Goal: Task Accomplishment & Management: Use online tool/utility

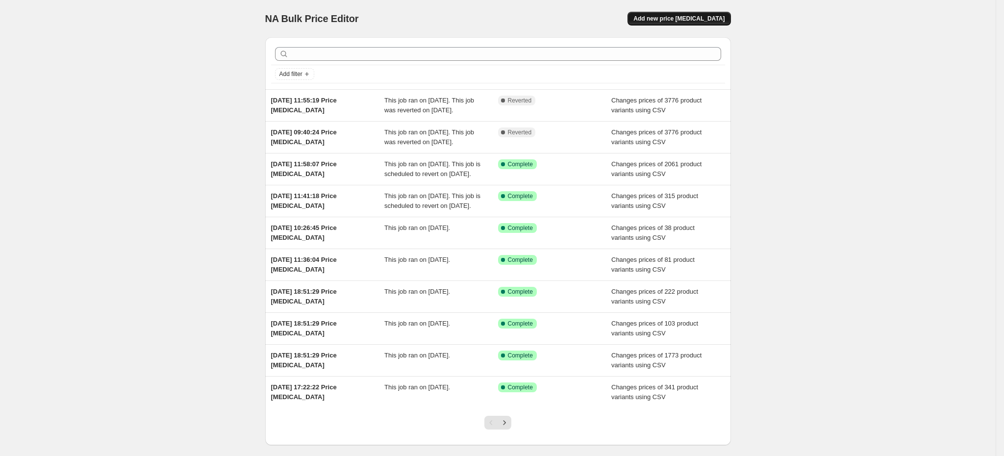
click at [683, 20] on span "Add new price [MEDICAL_DATA]" at bounding box center [679, 19] width 91 height 8
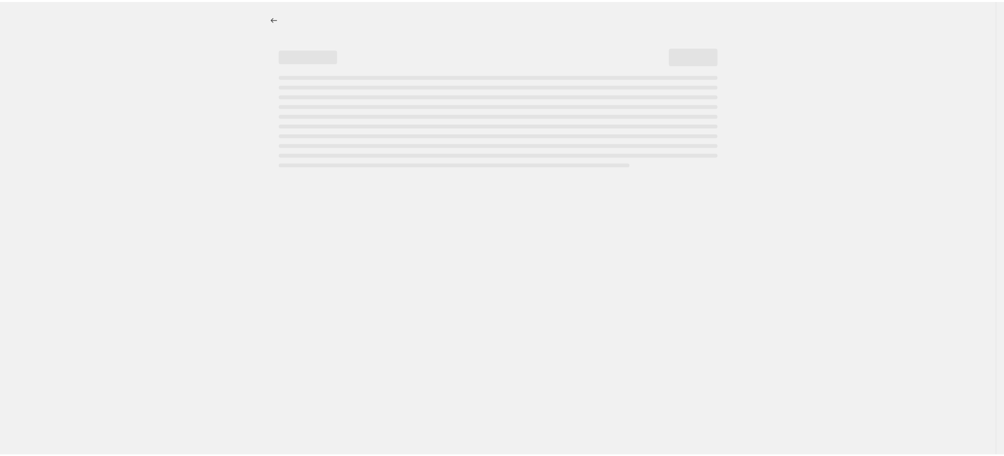
select select "percentage"
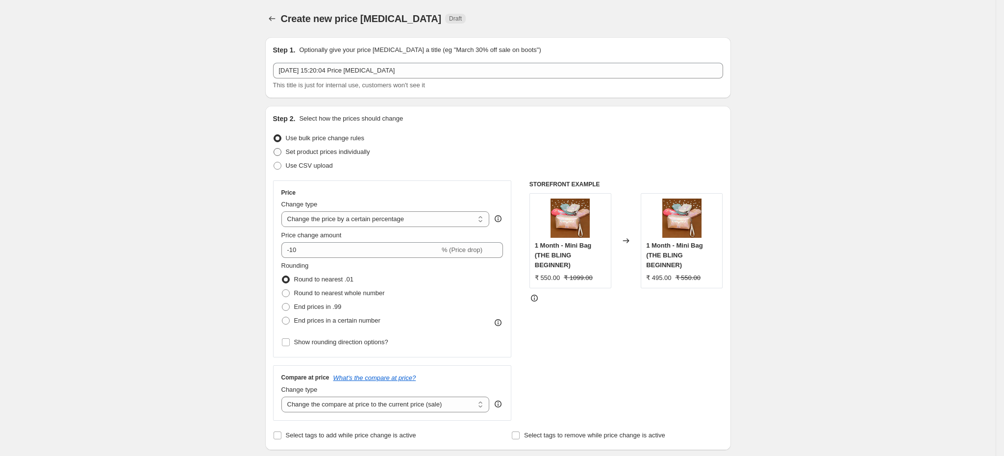
click at [370, 152] on span "Set product prices individually" at bounding box center [328, 151] width 84 height 7
click at [274, 149] on input "Set product prices individually" at bounding box center [274, 148] width 0 height 0
radio input "true"
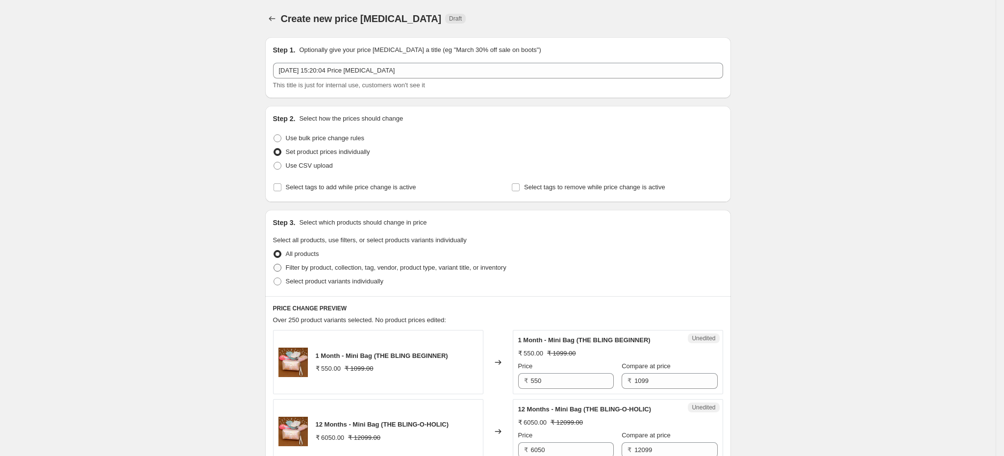
click at [446, 270] on span "Filter by product, collection, tag, vendor, product type, variant title, or inv…" at bounding box center [396, 267] width 221 height 7
click at [274, 264] on input "Filter by product, collection, tag, vendor, product type, variant title, or inv…" at bounding box center [274, 264] width 0 height 0
radio input "true"
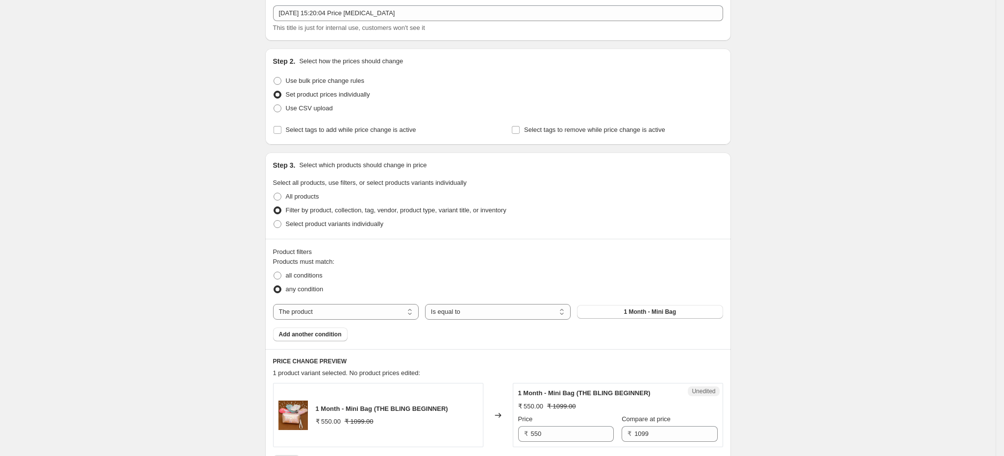
scroll to position [74, 0]
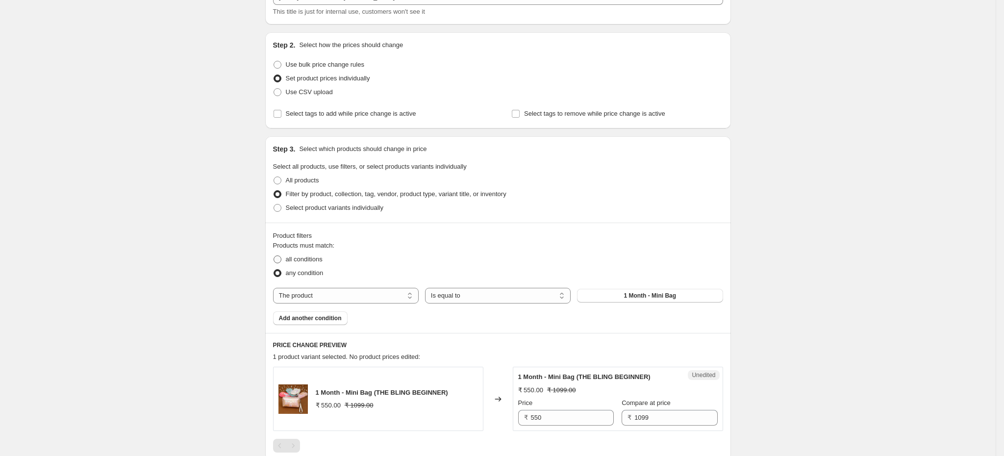
click at [323, 260] on span "all conditions" at bounding box center [304, 259] width 37 height 7
click at [274, 256] on input "all conditions" at bounding box center [274, 256] width 0 height 0
radio input "true"
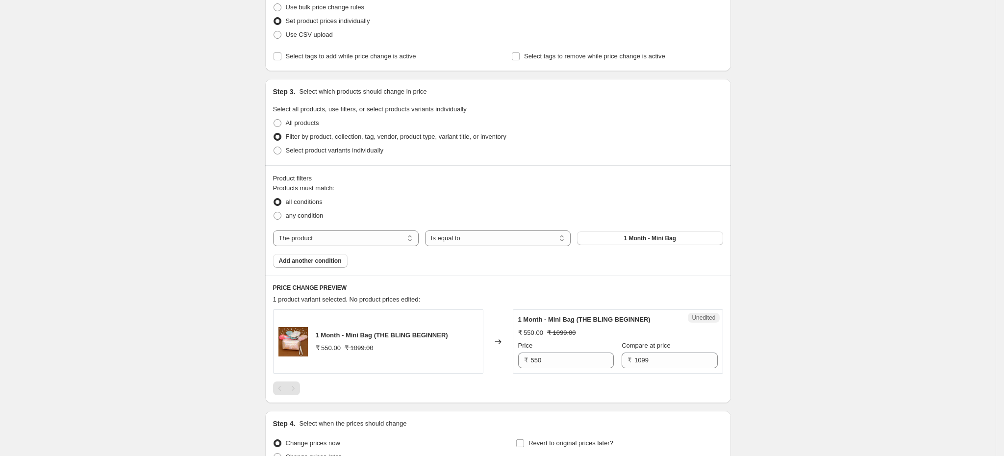
scroll to position [147, 0]
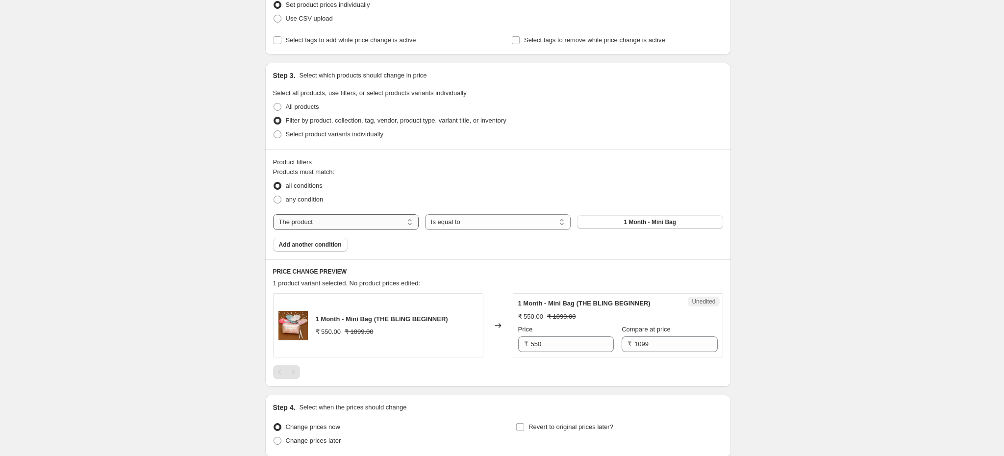
click at [364, 224] on select "The product The product's collection The product's tag The product's vendor The…" at bounding box center [346, 222] width 146 height 16
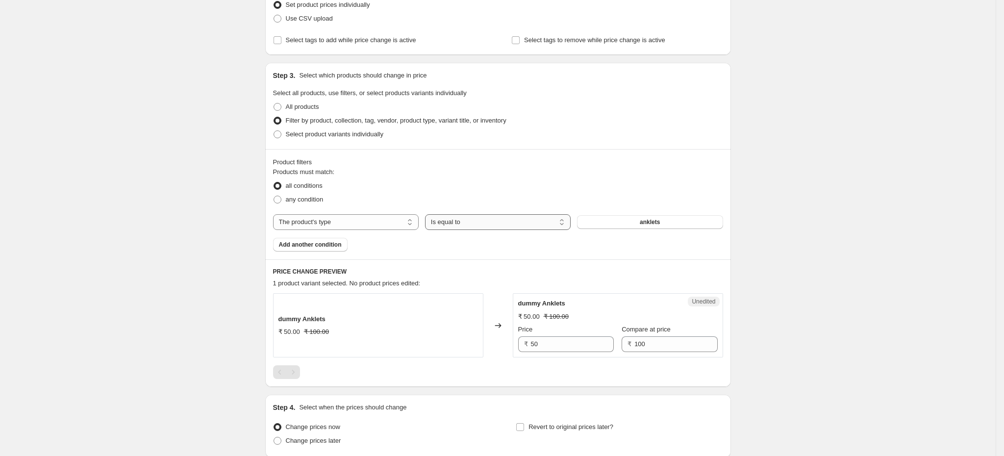
click at [462, 230] on select "Is equal to Is not equal to" at bounding box center [498, 222] width 146 height 16
click at [384, 228] on select "The product The product's collection The product's tag The product's vendor The…" at bounding box center [346, 222] width 146 height 16
select select "collection"
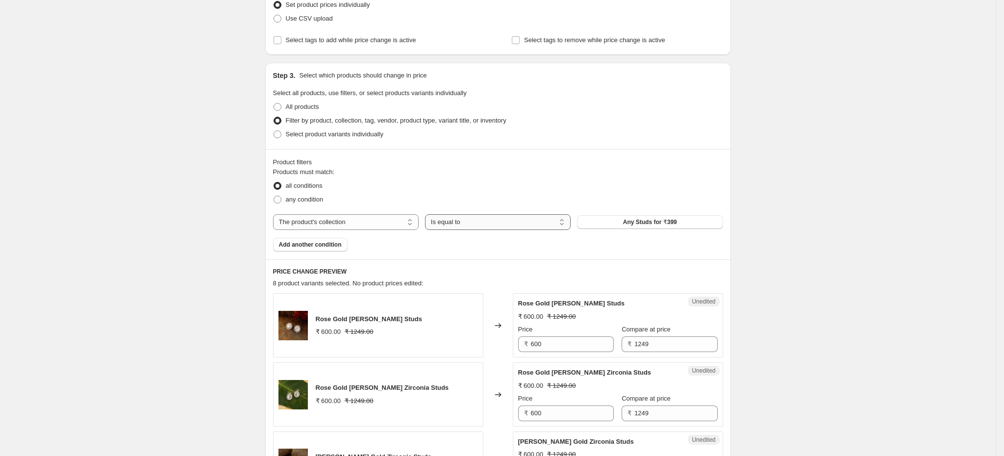
click at [558, 226] on select "Is equal to Is not equal to" at bounding box center [498, 222] width 146 height 16
drag, startPoint x: 610, startPoint y: 241, endPoint x: 618, endPoint y: 236, distance: 9.9
click at [613, 241] on div "Products must match: all conditions any condition The product The product's col…" at bounding box center [498, 209] width 450 height 84
click at [635, 225] on span "Any Studs for ₹399" at bounding box center [650, 222] width 54 height 8
click at [323, 249] on span "Add another condition" at bounding box center [310, 245] width 63 height 8
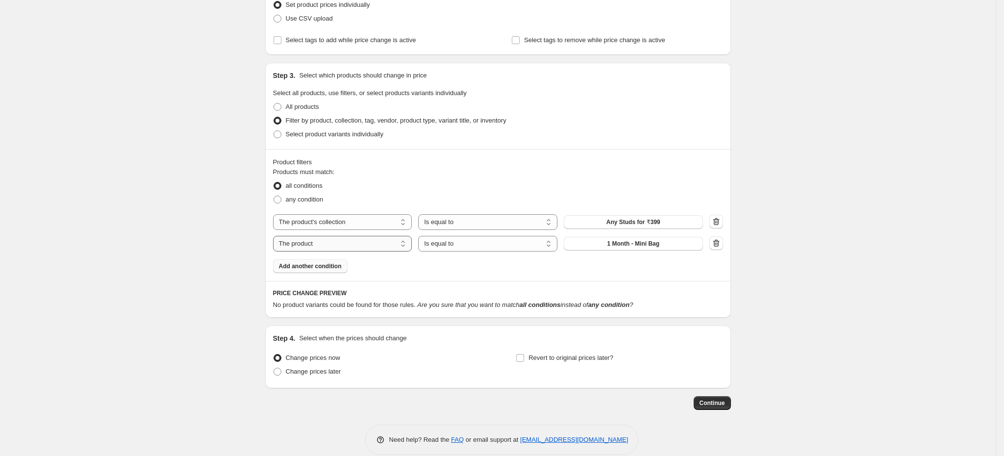
click at [405, 248] on select "The product The product's collection The product's tag The product's vendor The…" at bounding box center [342, 244] width 139 height 16
select select "collection"
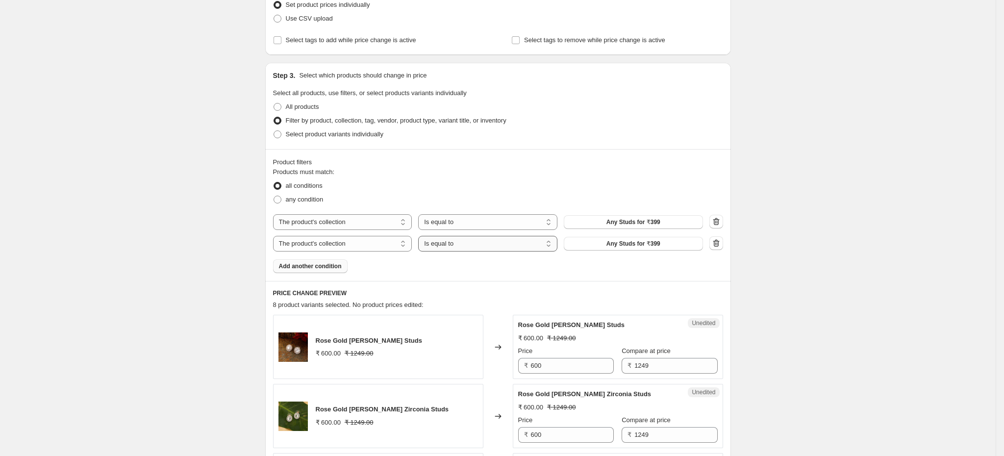
click at [457, 250] on select "Is equal to Is not equal to" at bounding box center [487, 244] width 139 height 16
click at [375, 270] on div "Products must match: all conditions any condition The product The product's col…" at bounding box center [498, 220] width 450 height 106
click at [311, 202] on span "any condition" at bounding box center [305, 199] width 38 height 7
click at [274, 196] on input "any condition" at bounding box center [274, 196] width 0 height 0
radio input "true"
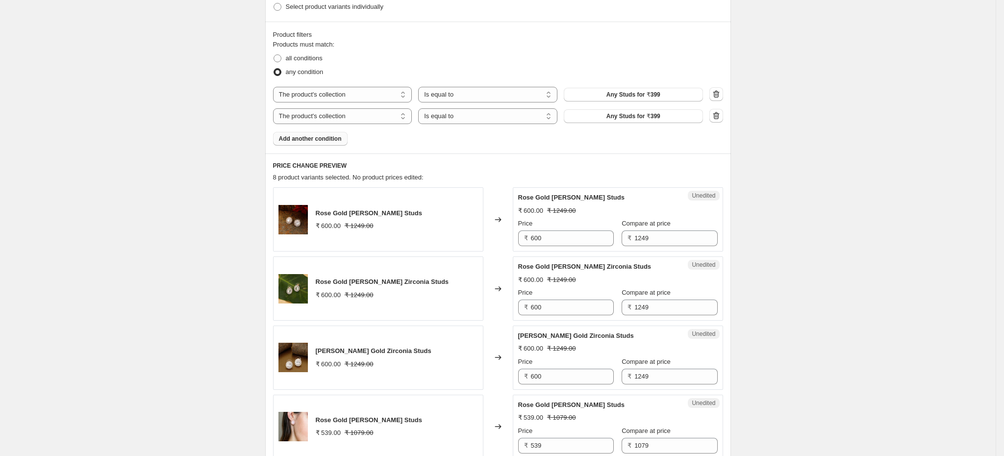
scroll to position [220, 0]
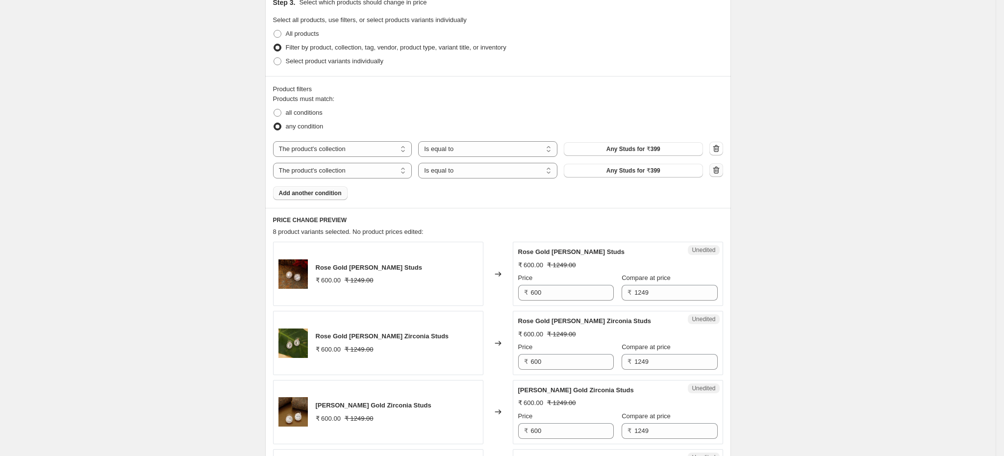
click at [717, 172] on icon "button" at bounding box center [717, 170] width 10 height 10
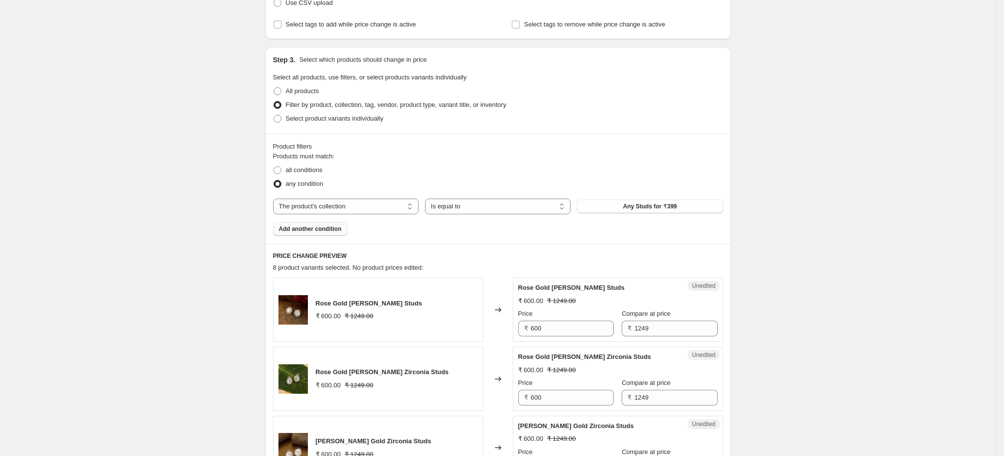
scroll to position [147, 0]
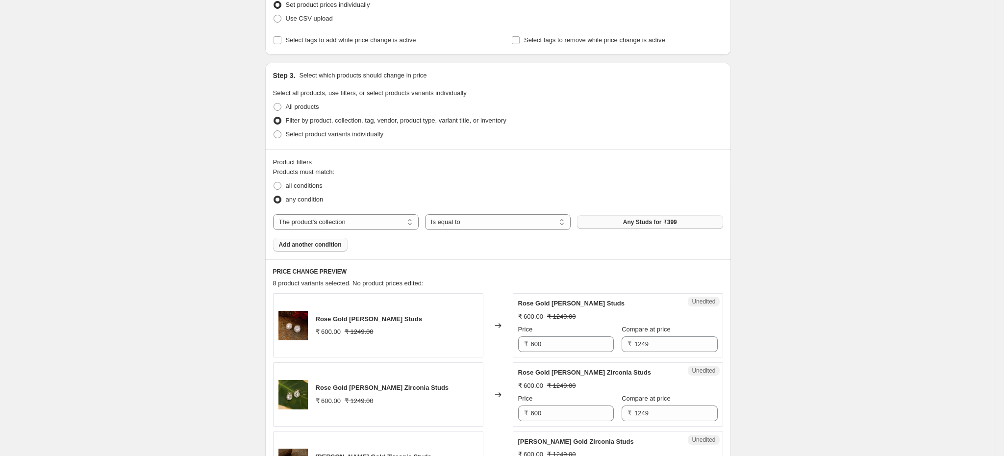
click at [684, 226] on button "Any Studs for ₹399" at bounding box center [650, 222] width 146 height 14
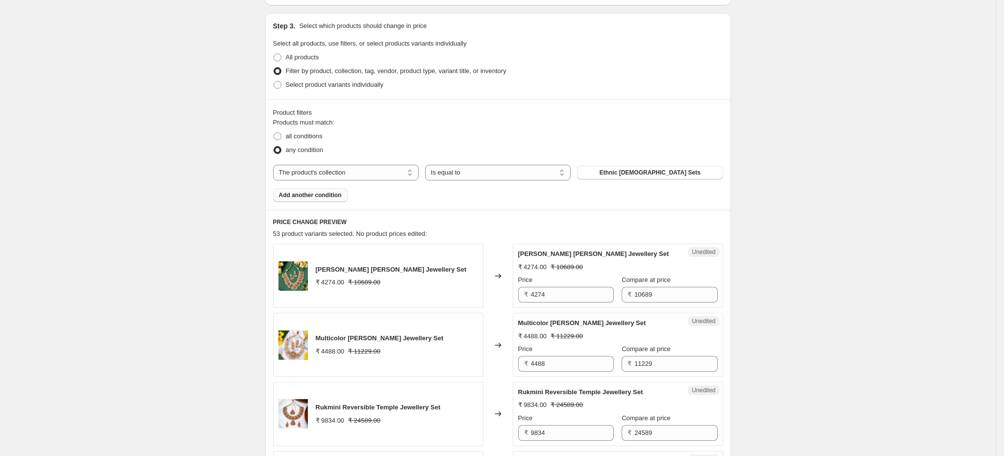
scroll to position [220, 0]
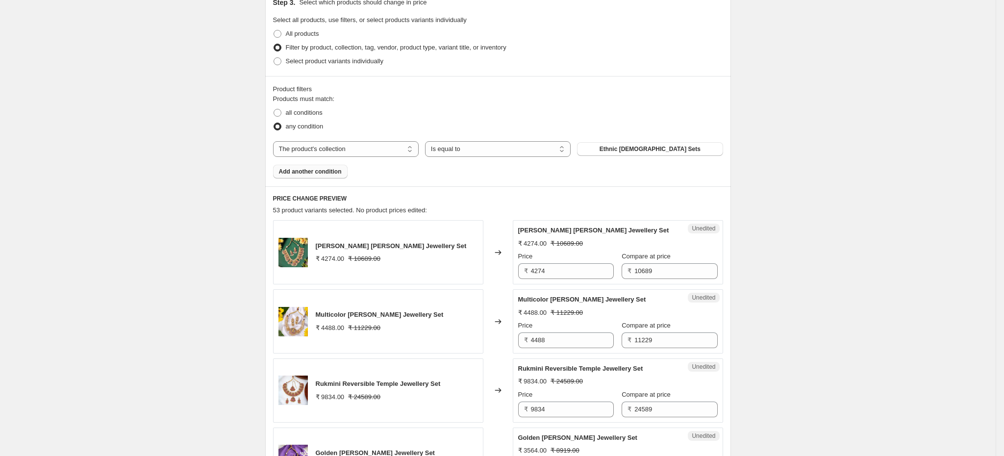
click at [337, 176] on span "Add another condition" at bounding box center [310, 172] width 63 height 8
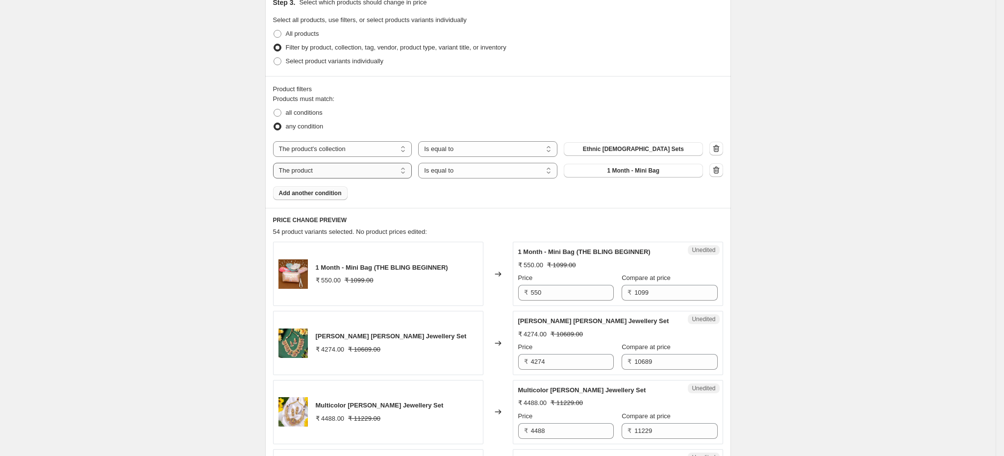
click at [363, 174] on select "The product The product's collection The product's tag The product's vendor The…" at bounding box center [342, 171] width 139 height 16
select select "collection"
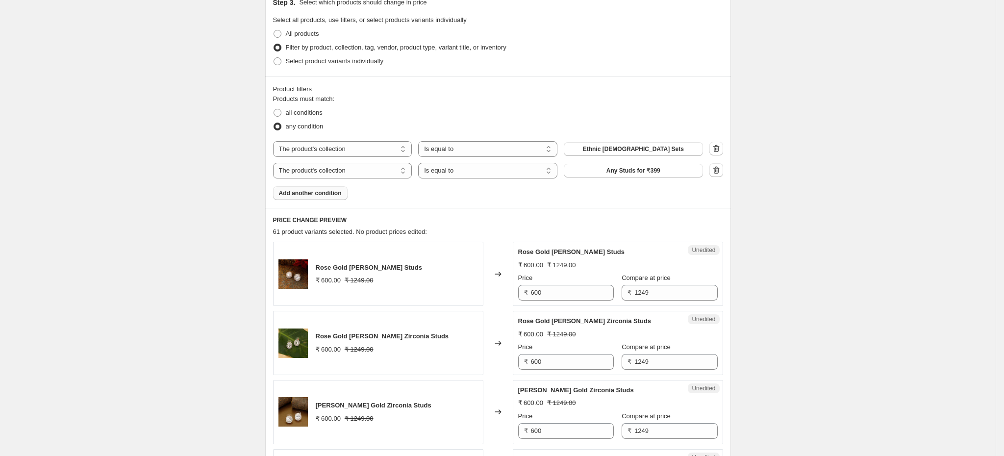
click at [625, 175] on span "Any Studs for ₹399" at bounding box center [634, 171] width 54 height 8
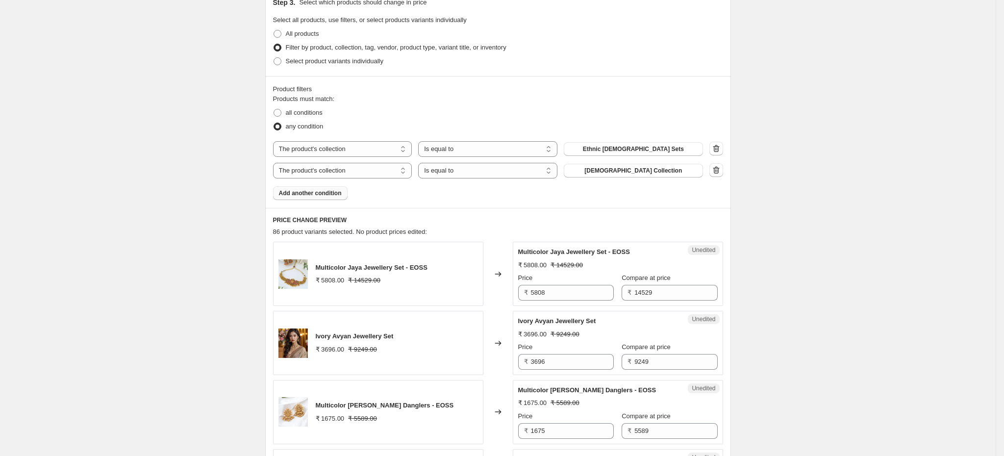
click at [336, 195] on span "Add another condition" at bounding box center [310, 193] width 63 height 8
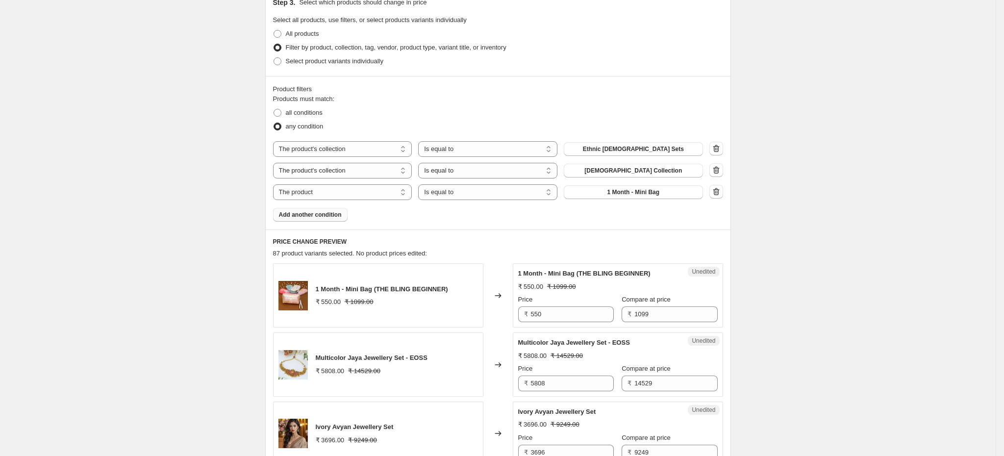
click at [372, 203] on div "Products must match: all conditions any condition The product The product's col…" at bounding box center [498, 158] width 450 height 128
click at [372, 200] on select "The product The product's collection The product's tag The product's vendor The…" at bounding box center [342, 192] width 139 height 16
select select "collection"
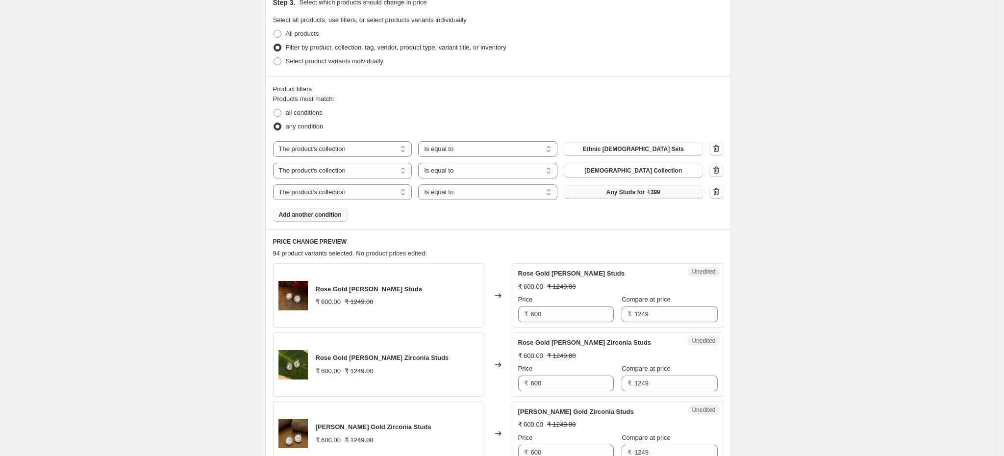
click at [649, 199] on button "Any Studs for ₹399" at bounding box center [633, 192] width 139 height 14
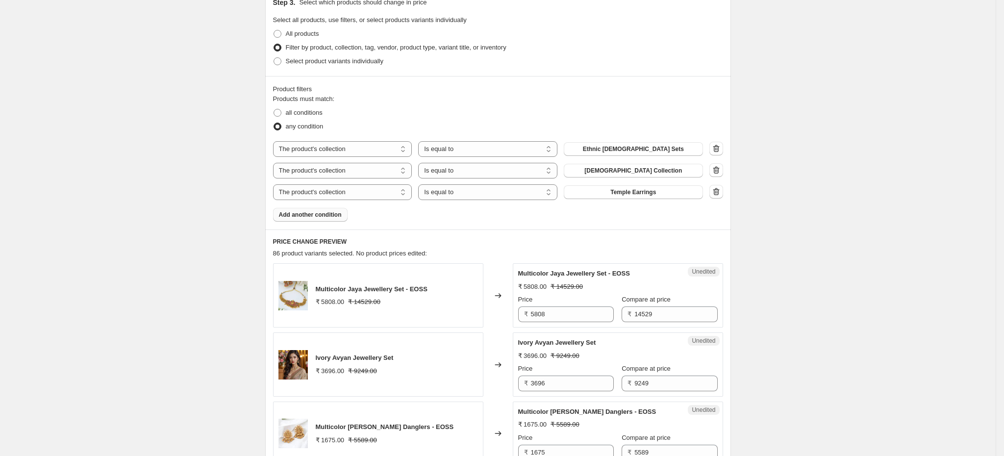
click at [351, 255] on span "86 product variants selected. No product prices edited:" at bounding box center [350, 253] width 154 height 7
click at [330, 215] on span "Add another condition" at bounding box center [310, 215] width 63 height 8
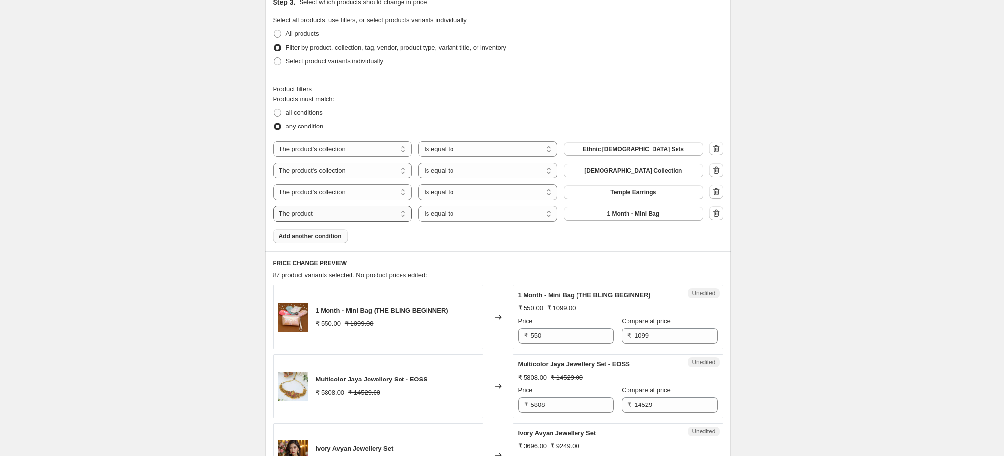
click at [396, 219] on select "The product The product's collection The product's tag The product's vendor The…" at bounding box center [342, 214] width 139 height 16
click at [461, 250] on div "Product filters Products must match: all conditions any condition The product T…" at bounding box center [498, 163] width 466 height 175
click at [720, 216] on icon "button" at bounding box center [717, 213] width 10 height 10
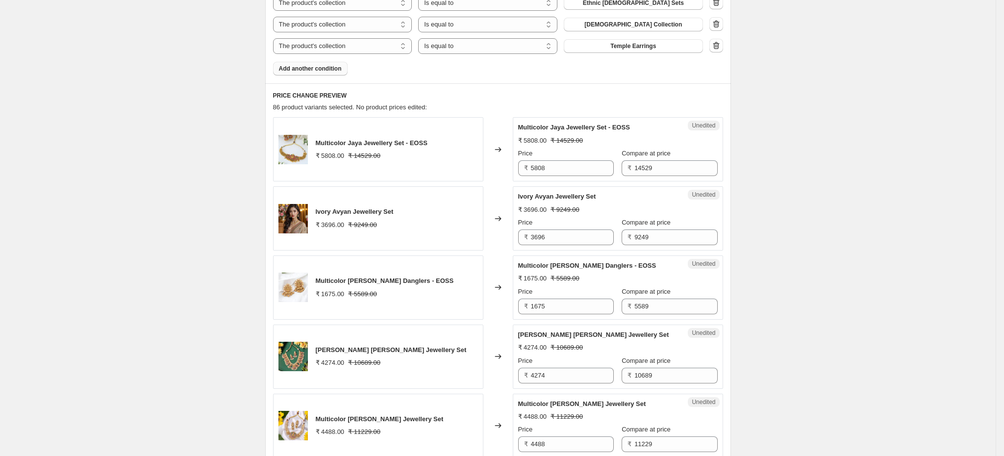
scroll to position [367, 0]
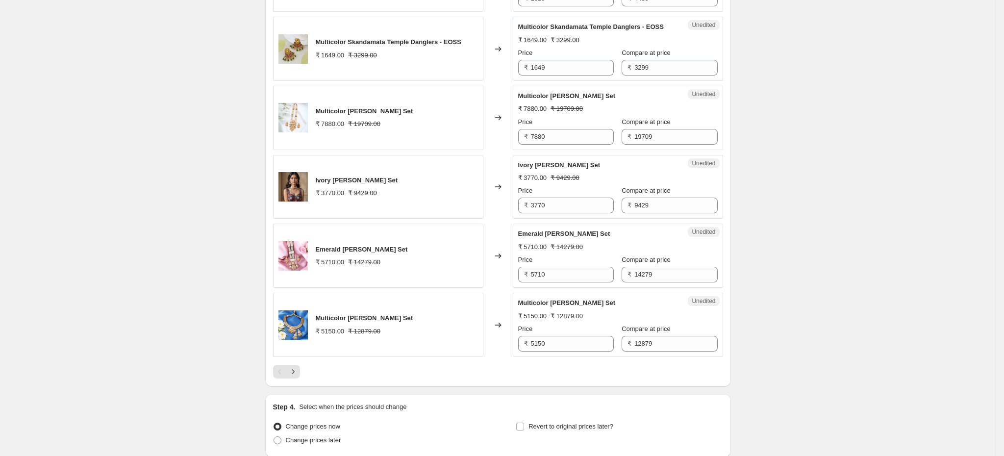
scroll to position [1592, 0]
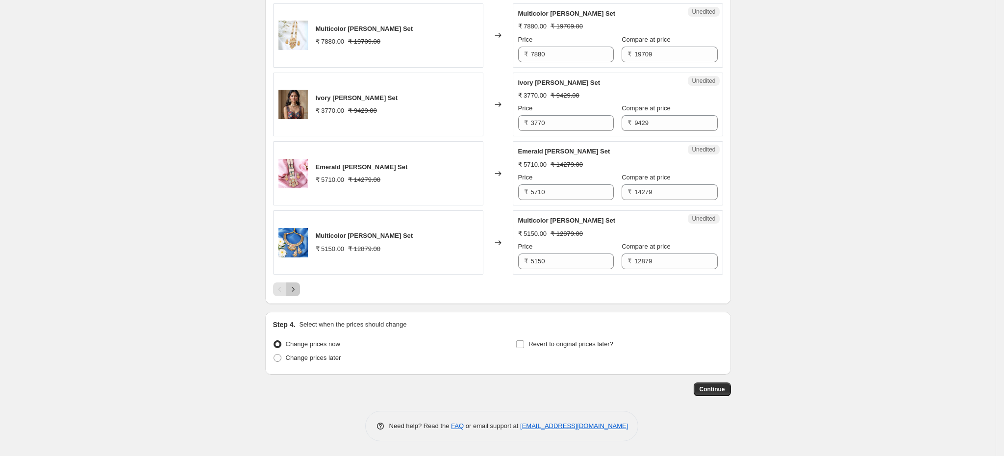
drag, startPoint x: 296, startPoint y: 286, endPoint x: 334, endPoint y: 281, distance: 38.2
click at [296, 287] on icon "Next" at bounding box center [293, 289] width 10 height 10
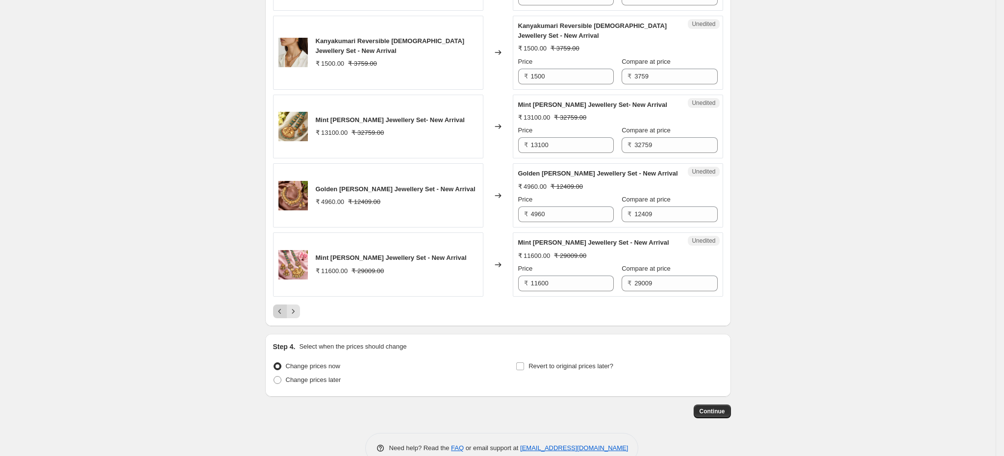
click at [284, 316] on icon "Previous" at bounding box center [280, 312] width 10 height 10
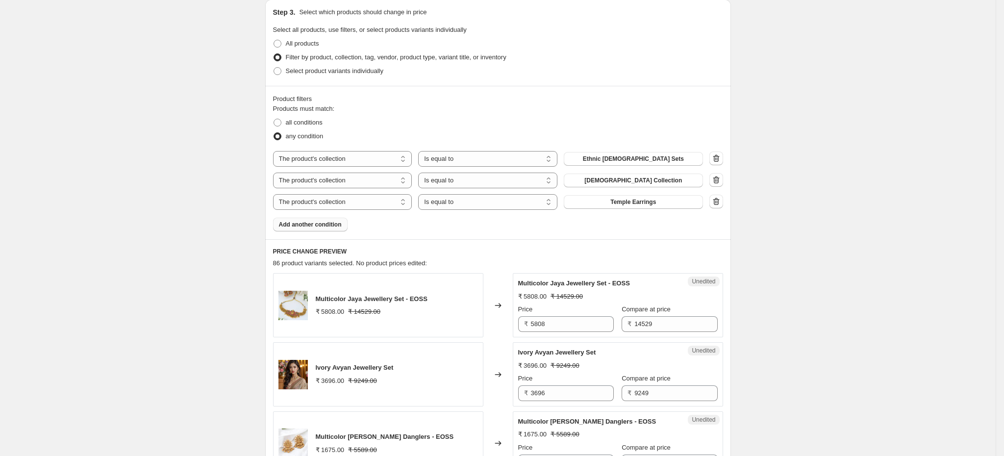
scroll to position [195, 0]
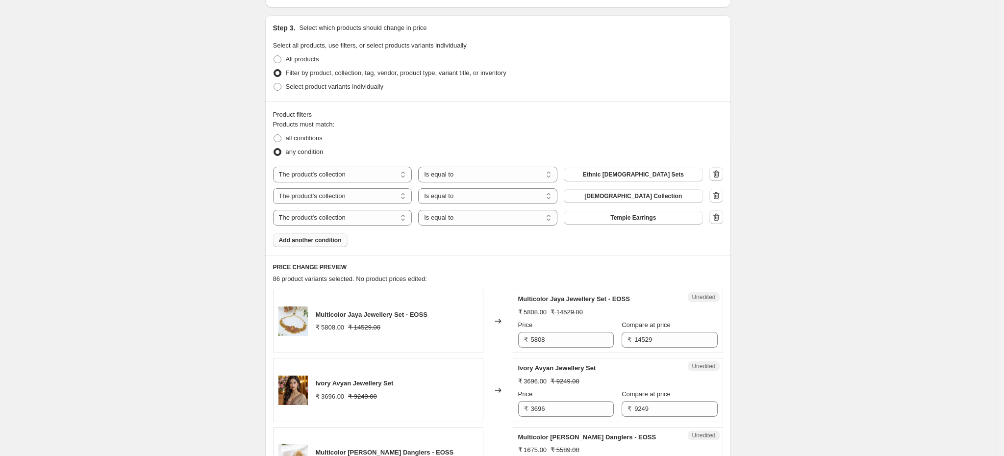
drag, startPoint x: 354, startPoint y: 285, endPoint x: 328, endPoint y: 267, distance: 31.3
click at [328, 268] on h6 "PRICE CHANGE PREVIEW" at bounding box center [498, 267] width 450 height 8
click at [328, 244] on span "Add another condition" at bounding box center [310, 240] width 63 height 8
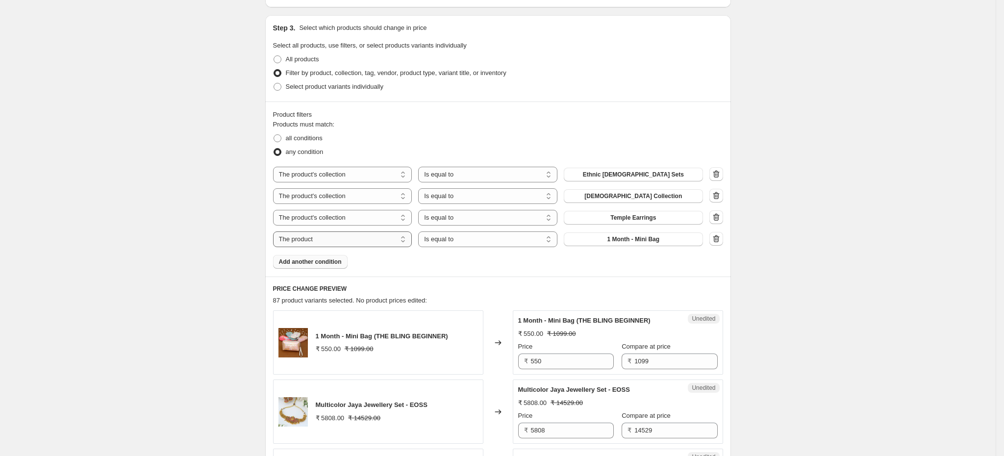
click at [384, 241] on select "The product The product's collection The product's tag The product's vendor The…" at bounding box center [342, 239] width 139 height 16
click at [451, 292] on h6 "PRICE CHANGE PREVIEW" at bounding box center [498, 289] width 450 height 8
click at [719, 244] on icon "button" at bounding box center [717, 239] width 10 height 10
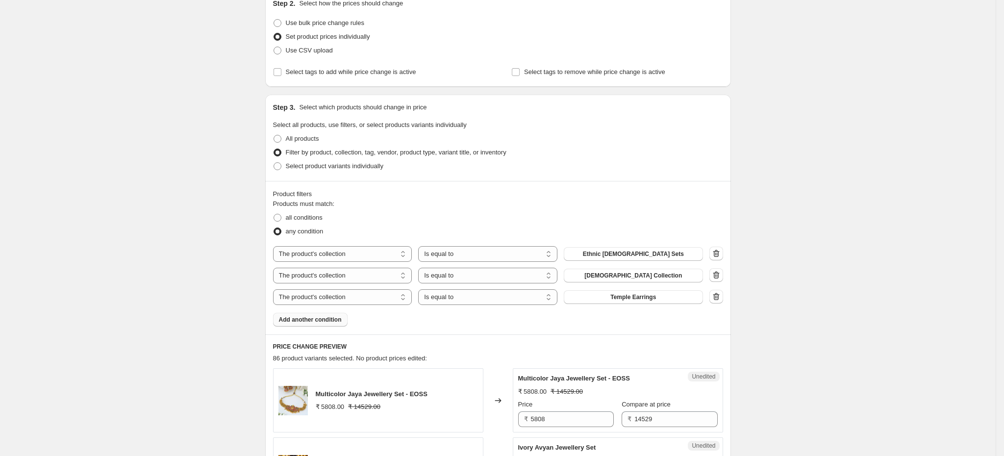
scroll to position [0, 0]
